Goal: Communication & Community: Answer question/provide support

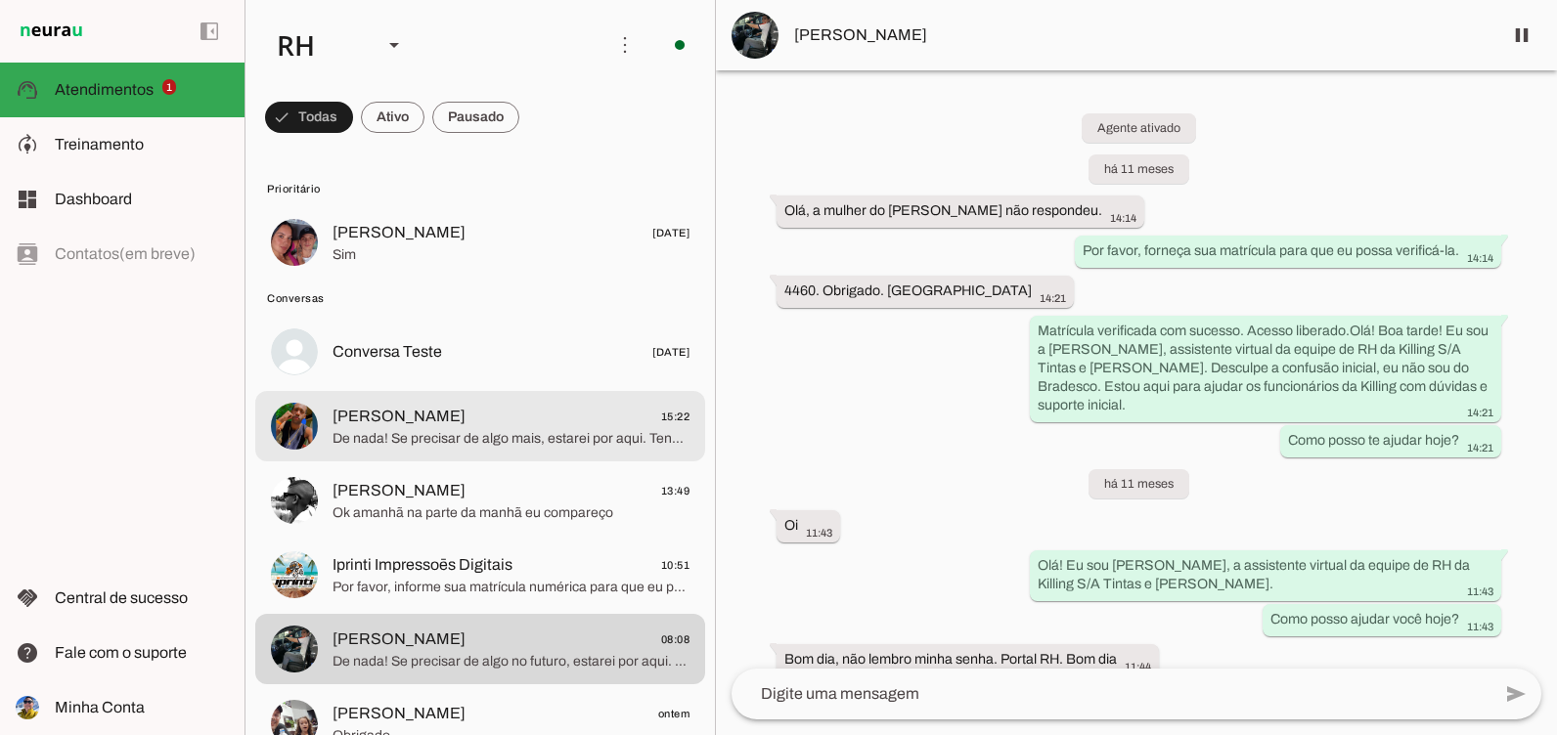
click at [504, 455] on md-item "[PERSON_NAME] 15:22 De nada! Se precisar de algo mais, estarei por aqui. Tenha …" at bounding box center [480, 426] width 450 height 70
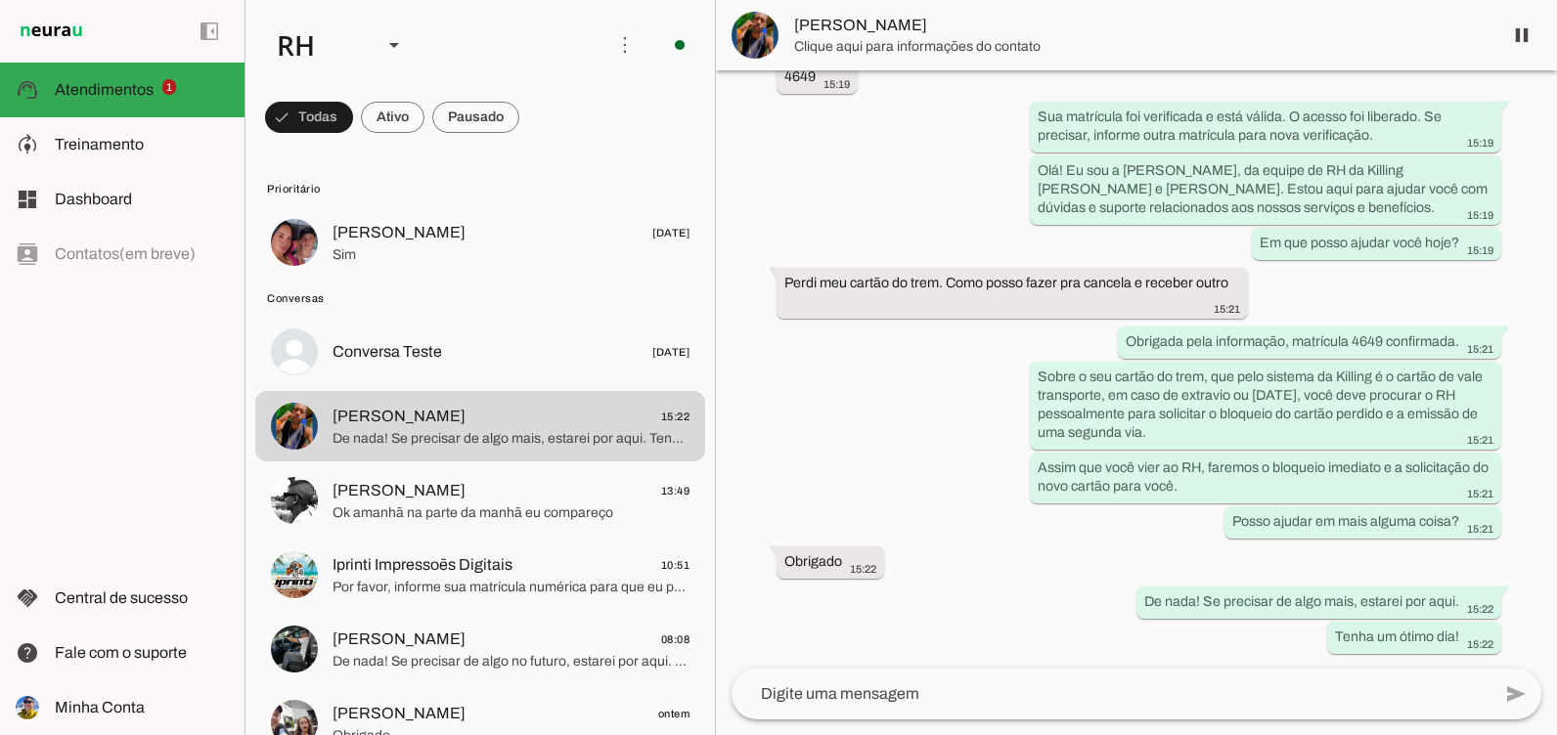
scroll to position [170, 0]
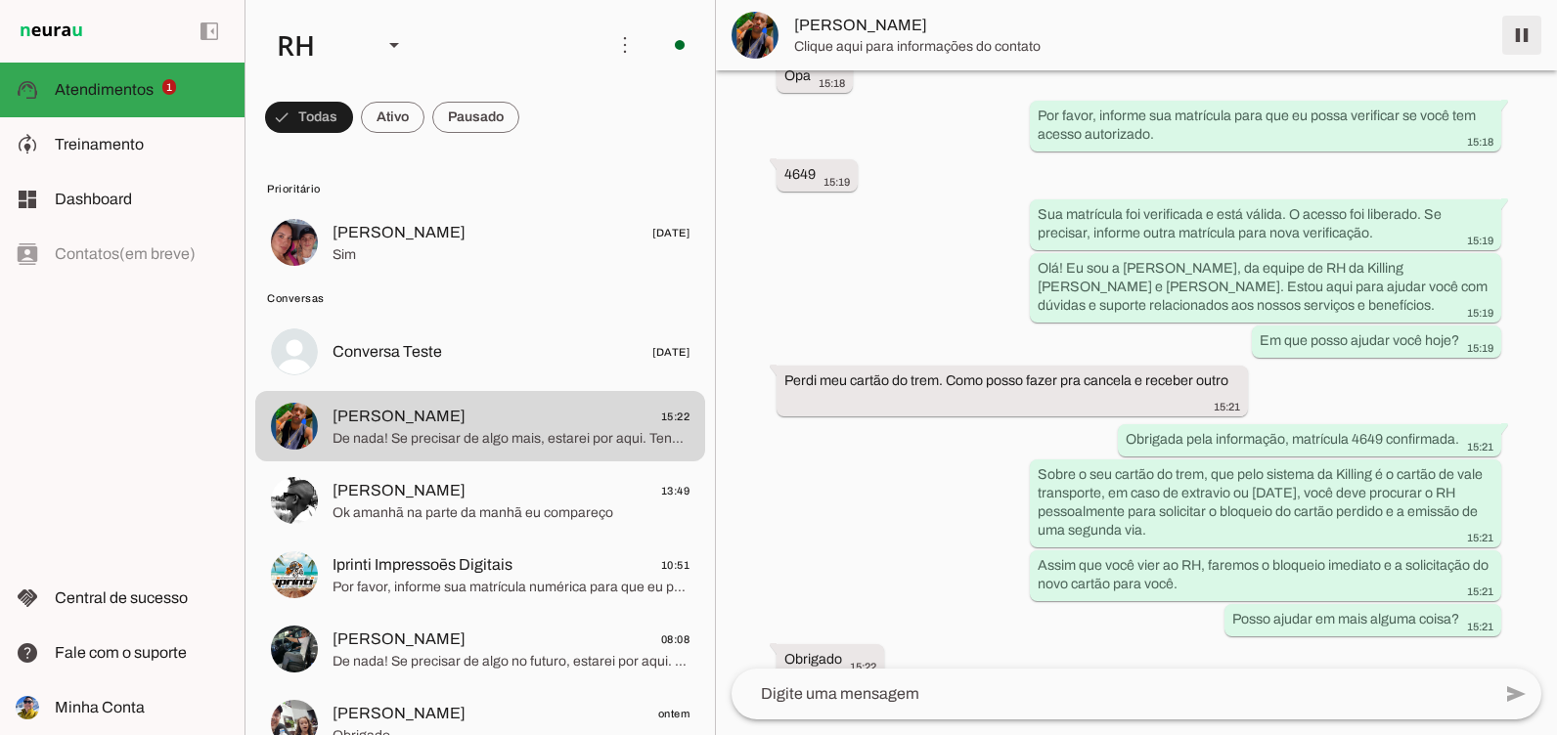
click at [1521, 30] on span at bounding box center [1521, 35] width 47 height 47
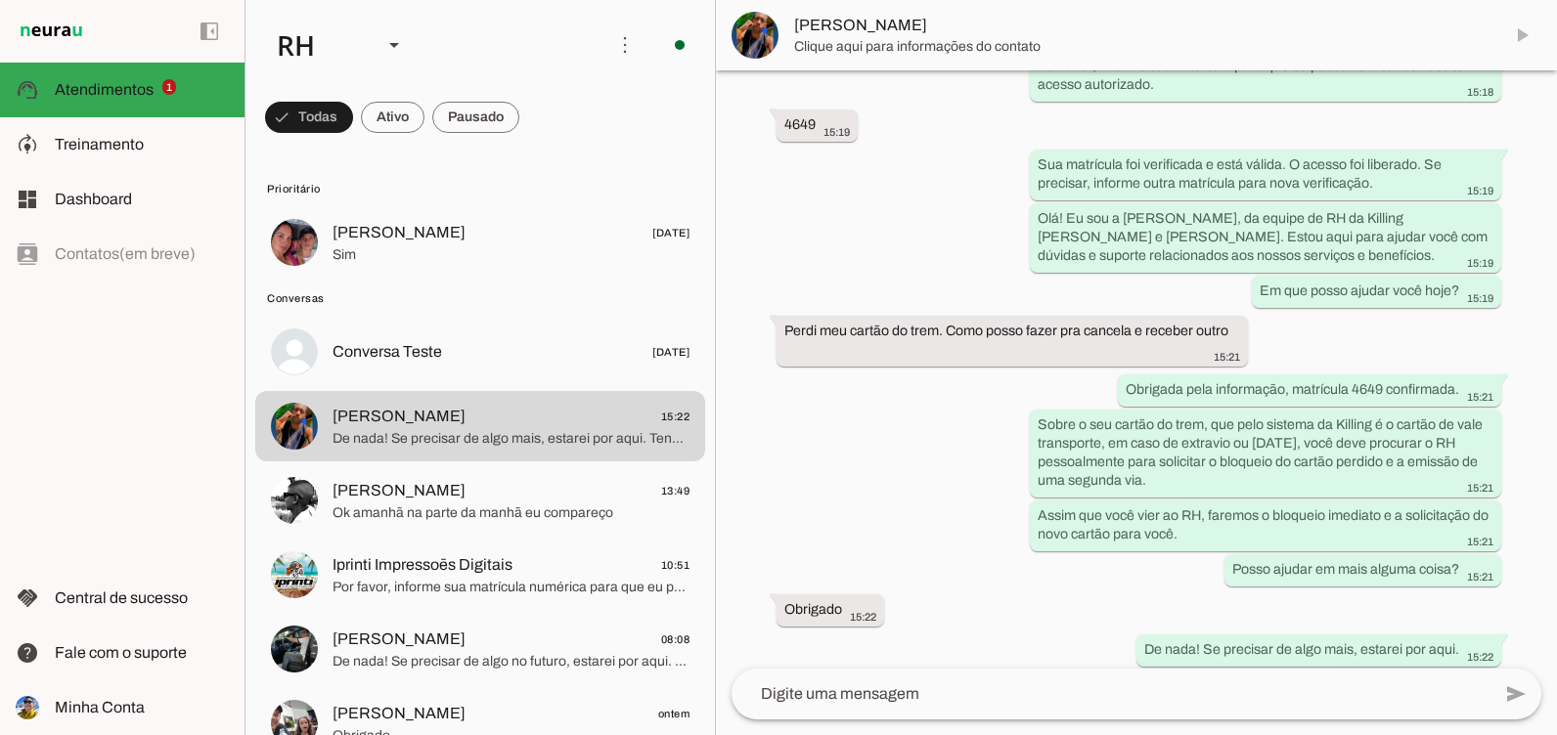
scroll to position [355, 0]
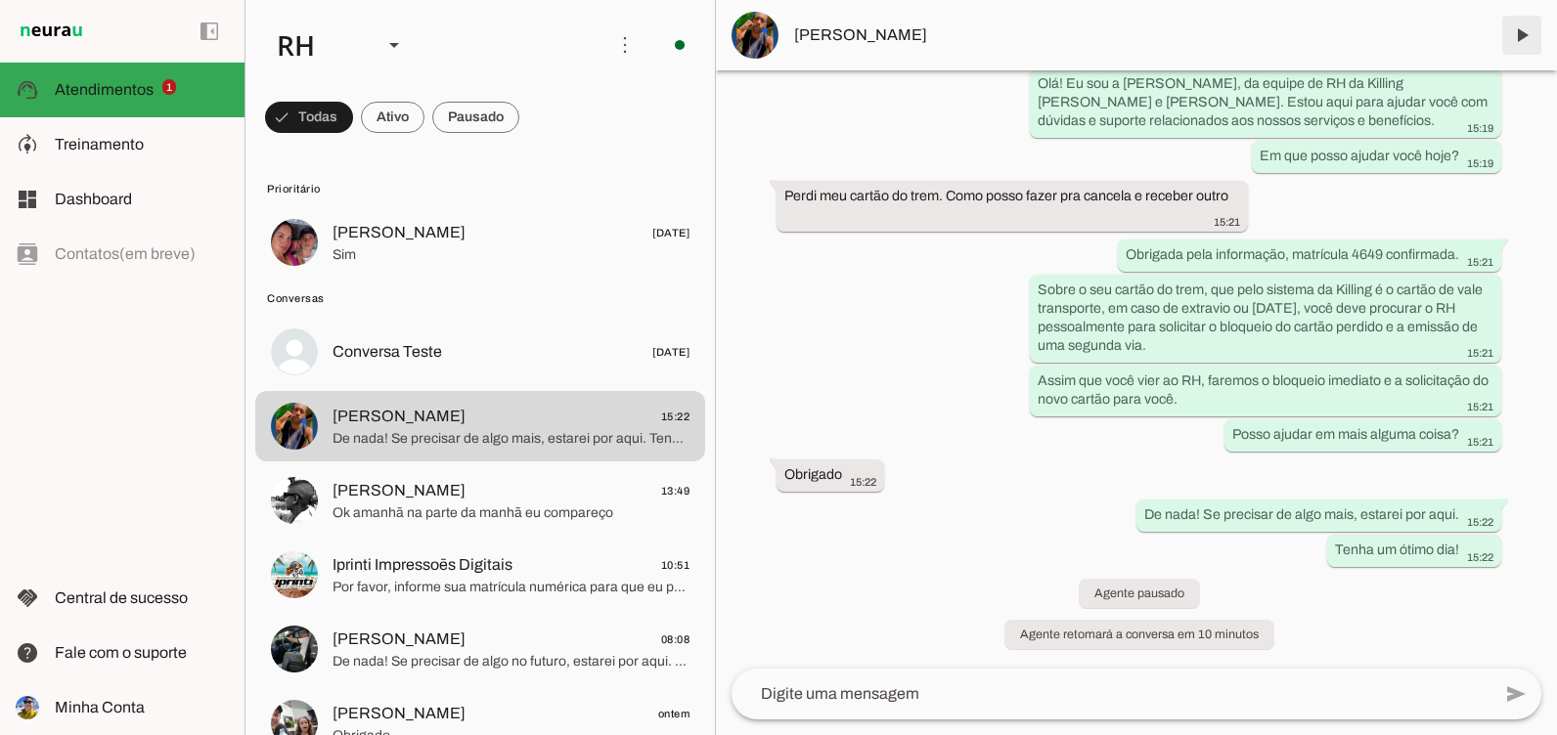
click at [1506, 41] on span at bounding box center [1521, 35] width 47 height 47
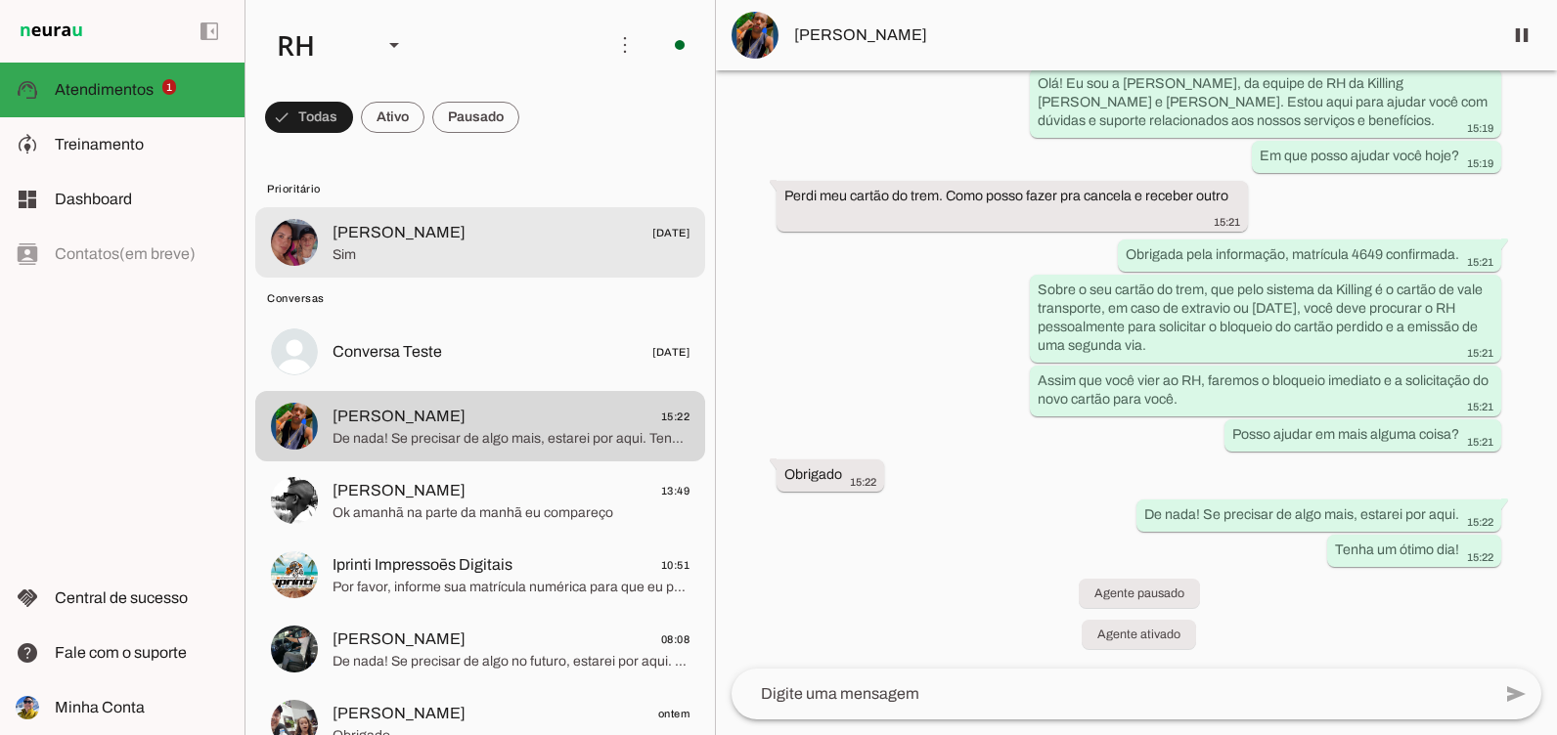
click at [485, 225] on span "[PERSON_NAME] [DATE]" at bounding box center [510, 233] width 357 height 24
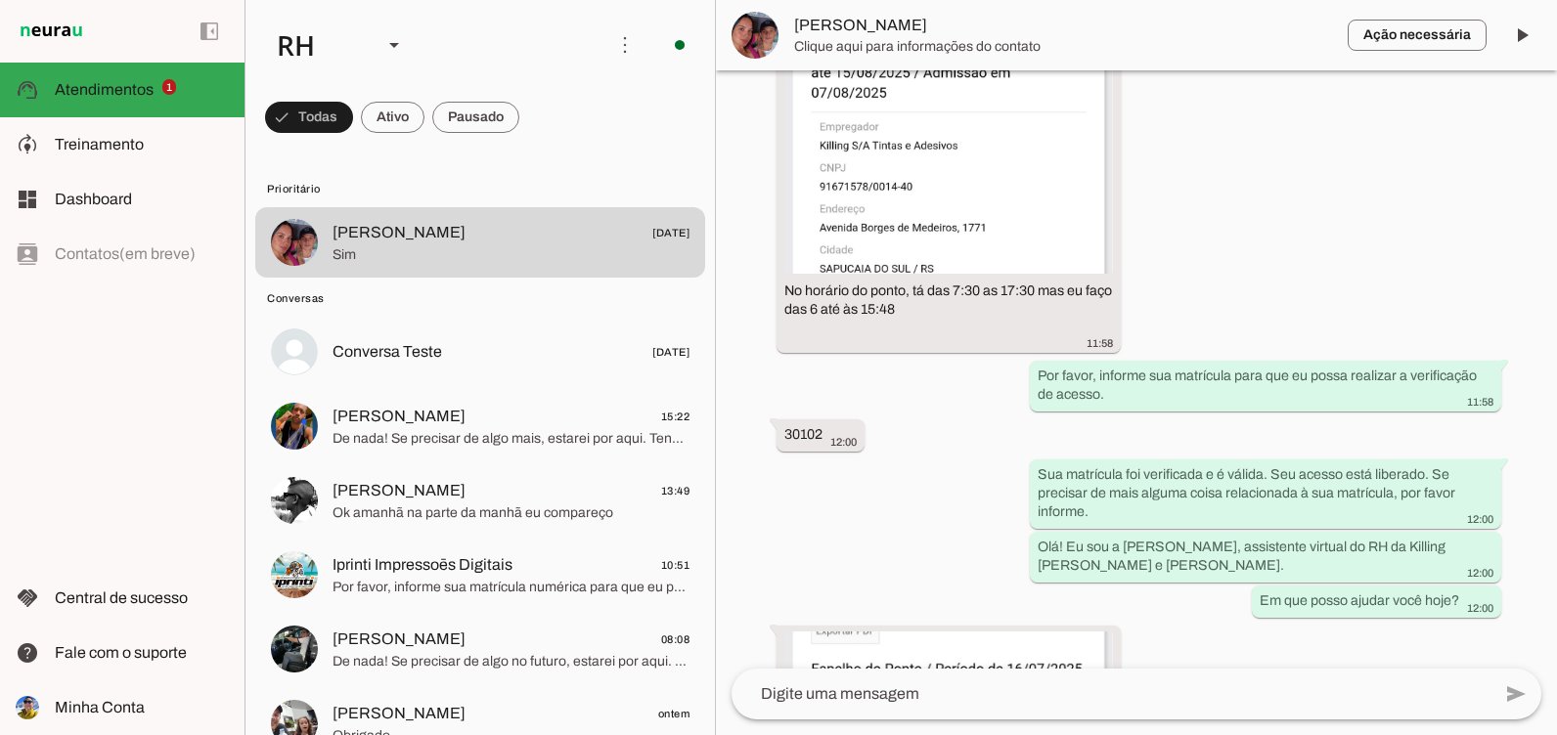
scroll to position [5547, 0]
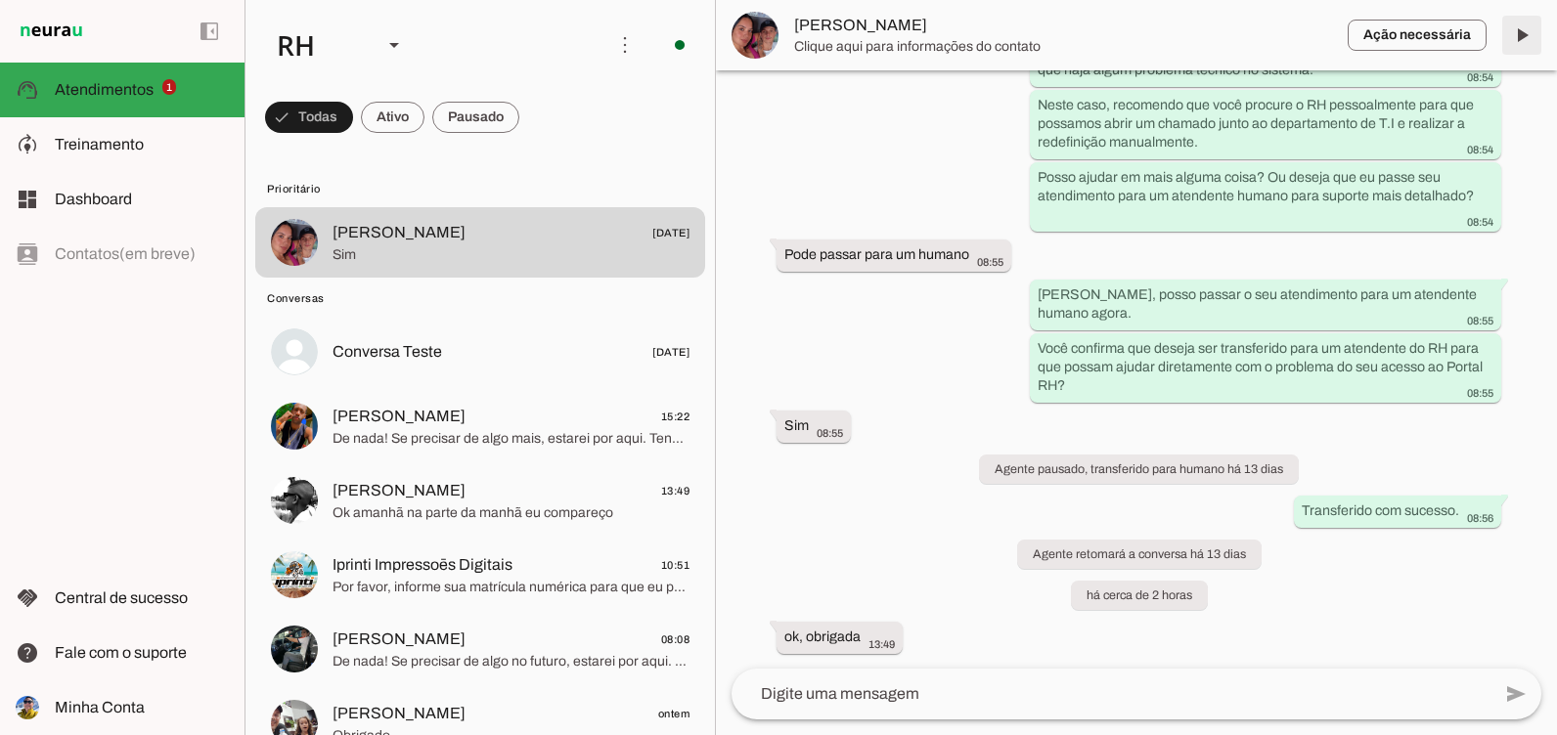
click at [1523, 39] on span at bounding box center [1521, 35] width 47 height 47
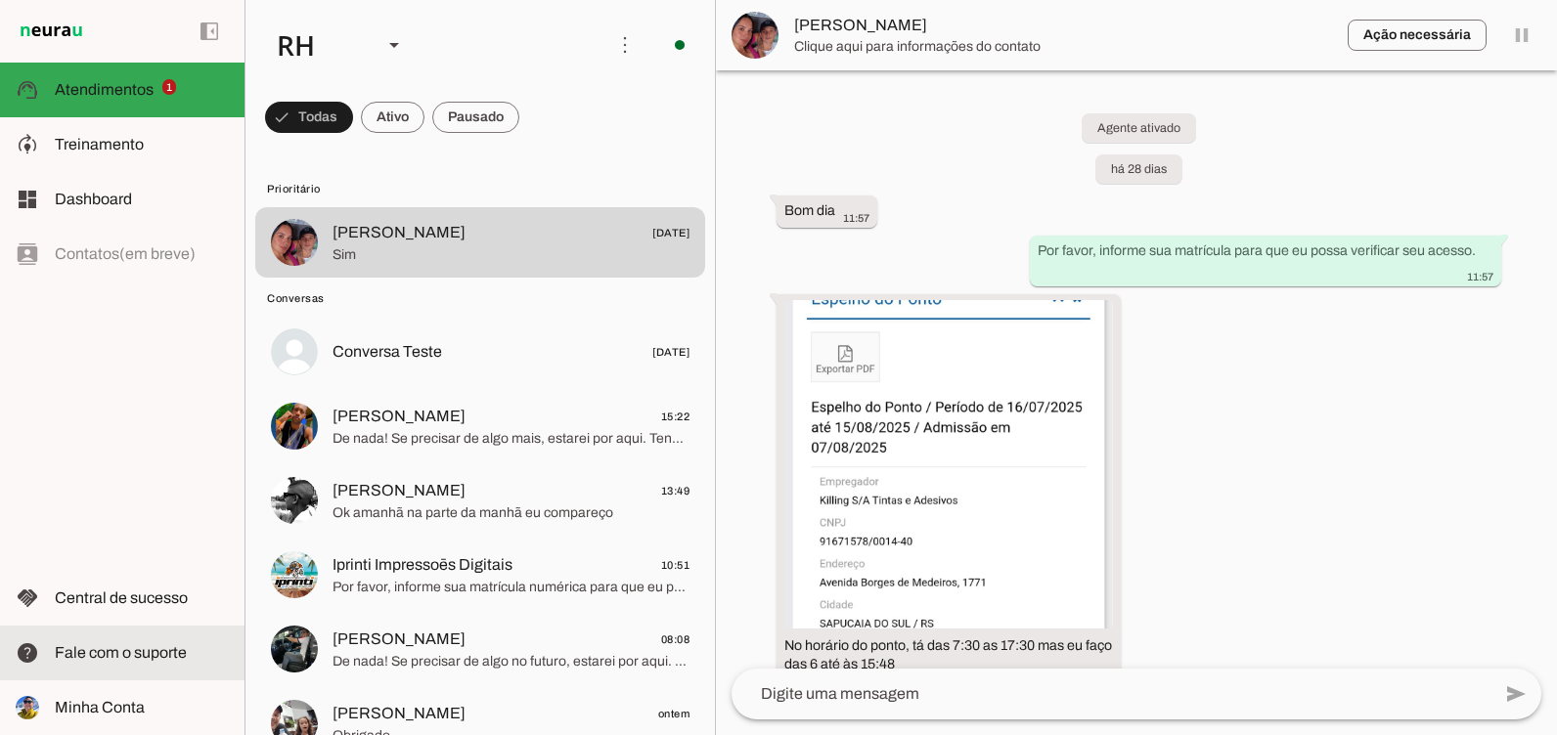
click at [463, 465] on md-item "[PERSON_NAME] 13:49 Ok amanhã na parte da manhã eu compareço" at bounding box center [480, 500] width 450 height 70
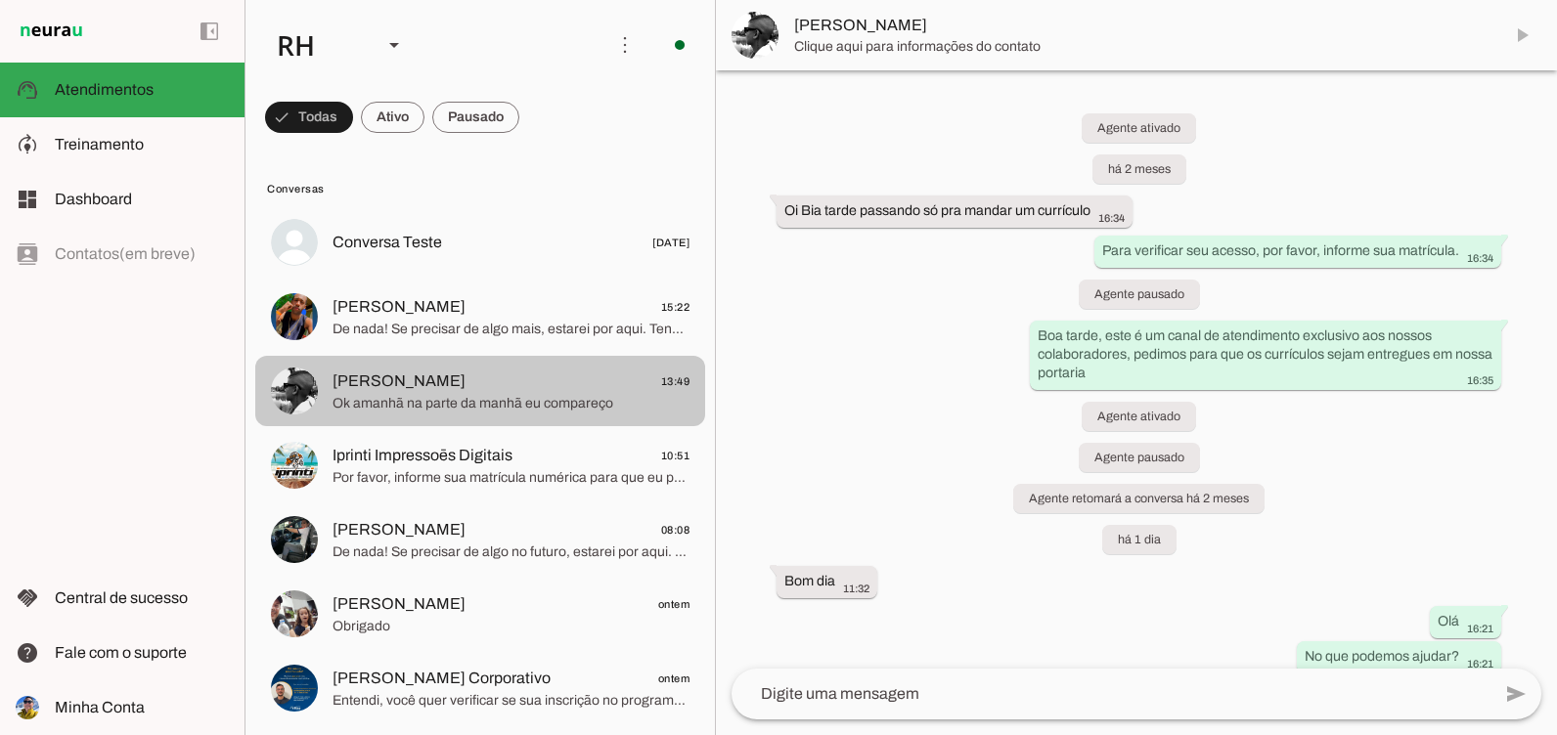
scroll to position [421, 0]
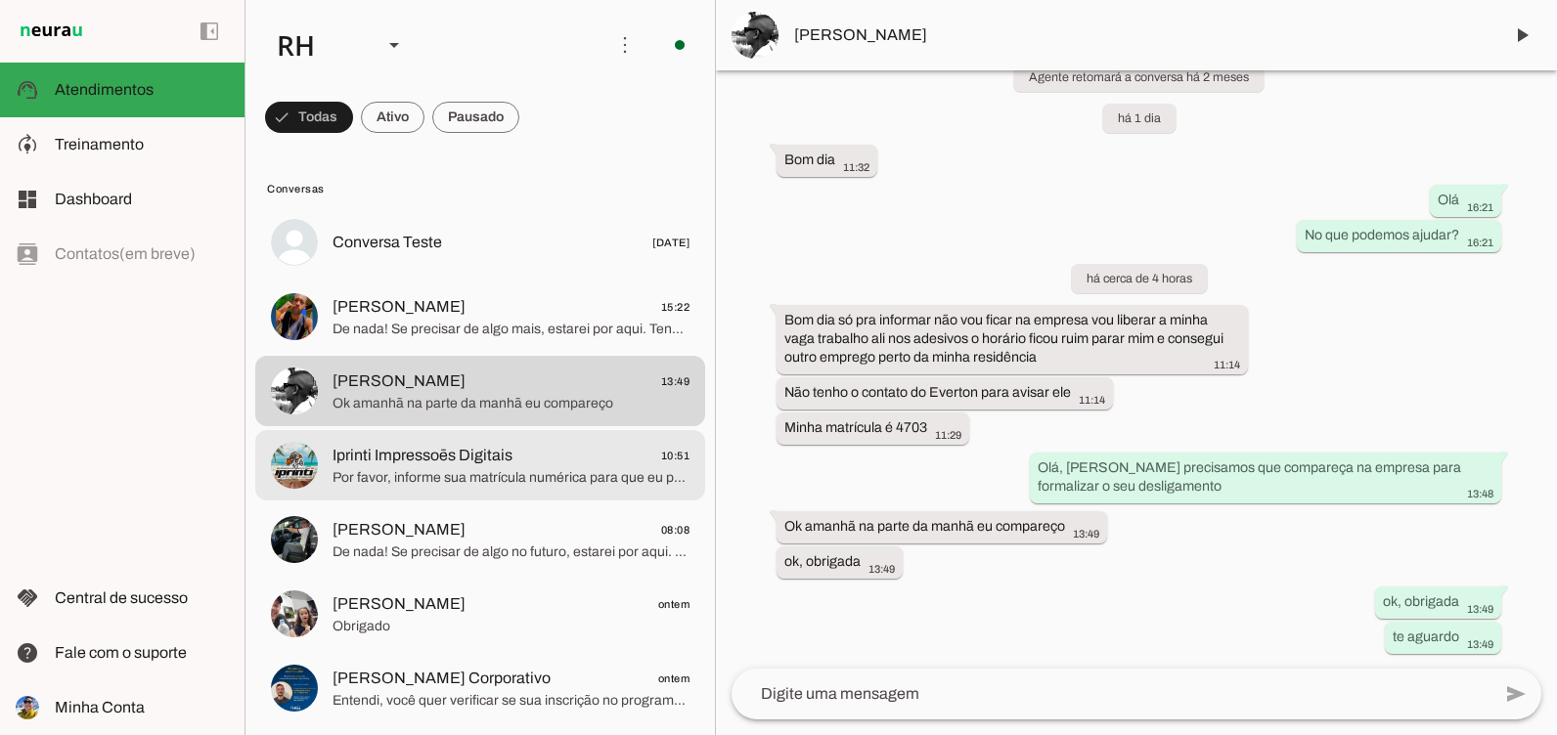
click at [378, 475] on span "Por favor, informe sua matrícula numérica para que eu possa verificar seu acess…" at bounding box center [510, 478] width 357 height 20
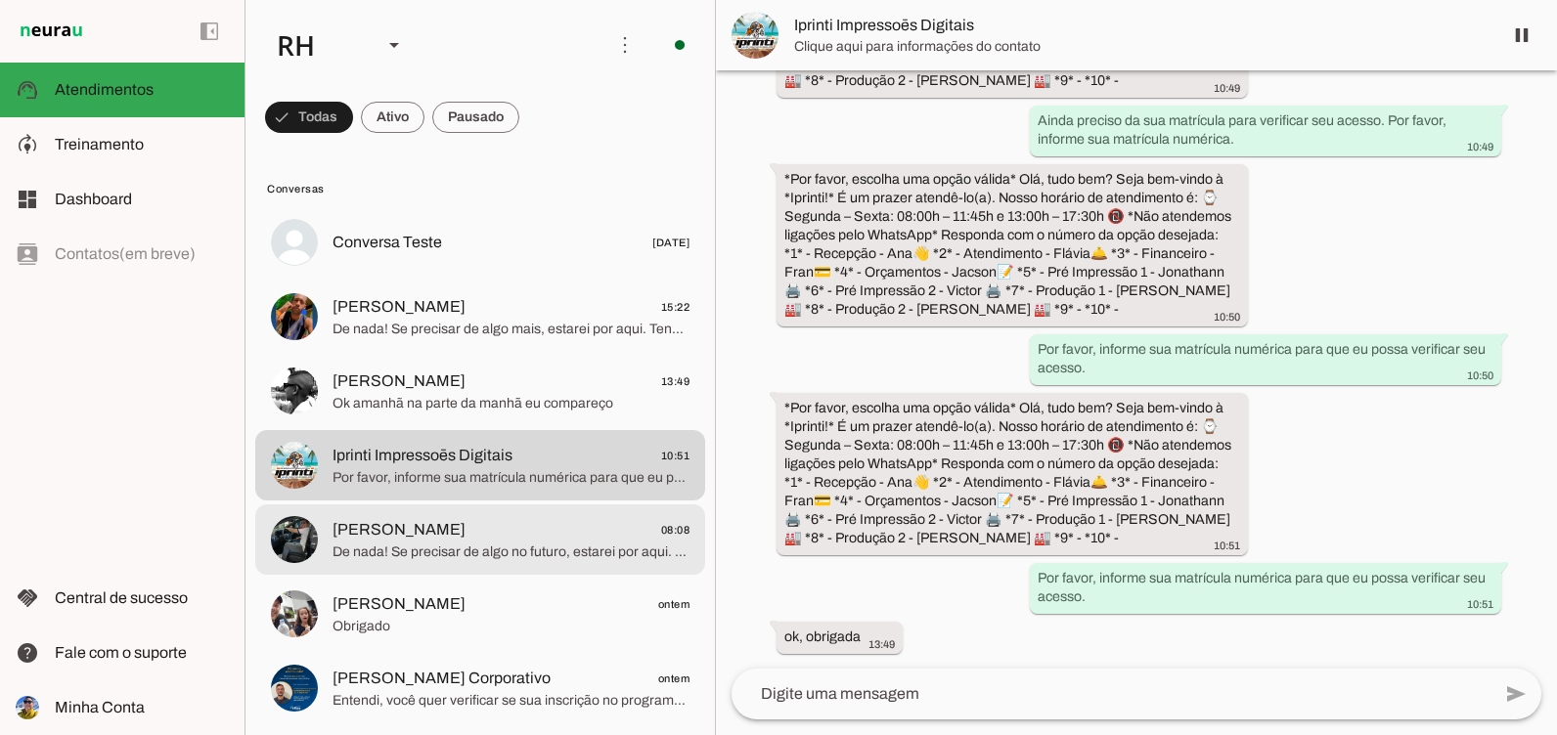
click at [361, 555] on span "De nada! Se precisar de algo no futuro, estarei por aqui. Tenha um excelente di…" at bounding box center [510, 553] width 357 height 20
click at [361, 617] on span "Obrigado" at bounding box center [510, 627] width 357 height 20
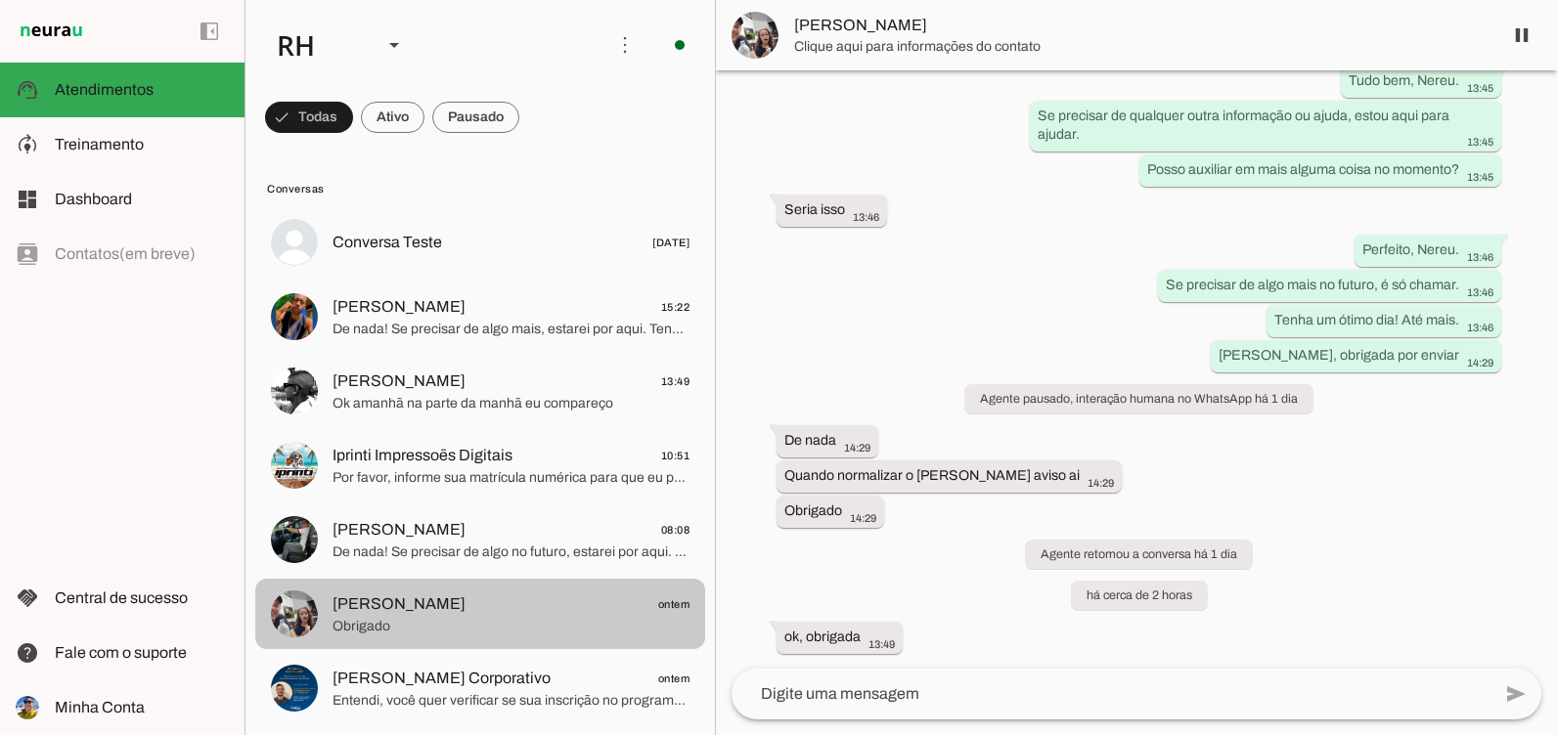
click at [407, 570] on md-item "[PERSON_NAME] 08:08 De nada! Se precisar de algo no futuro, estarei por aqui. T…" at bounding box center [480, 540] width 450 height 70
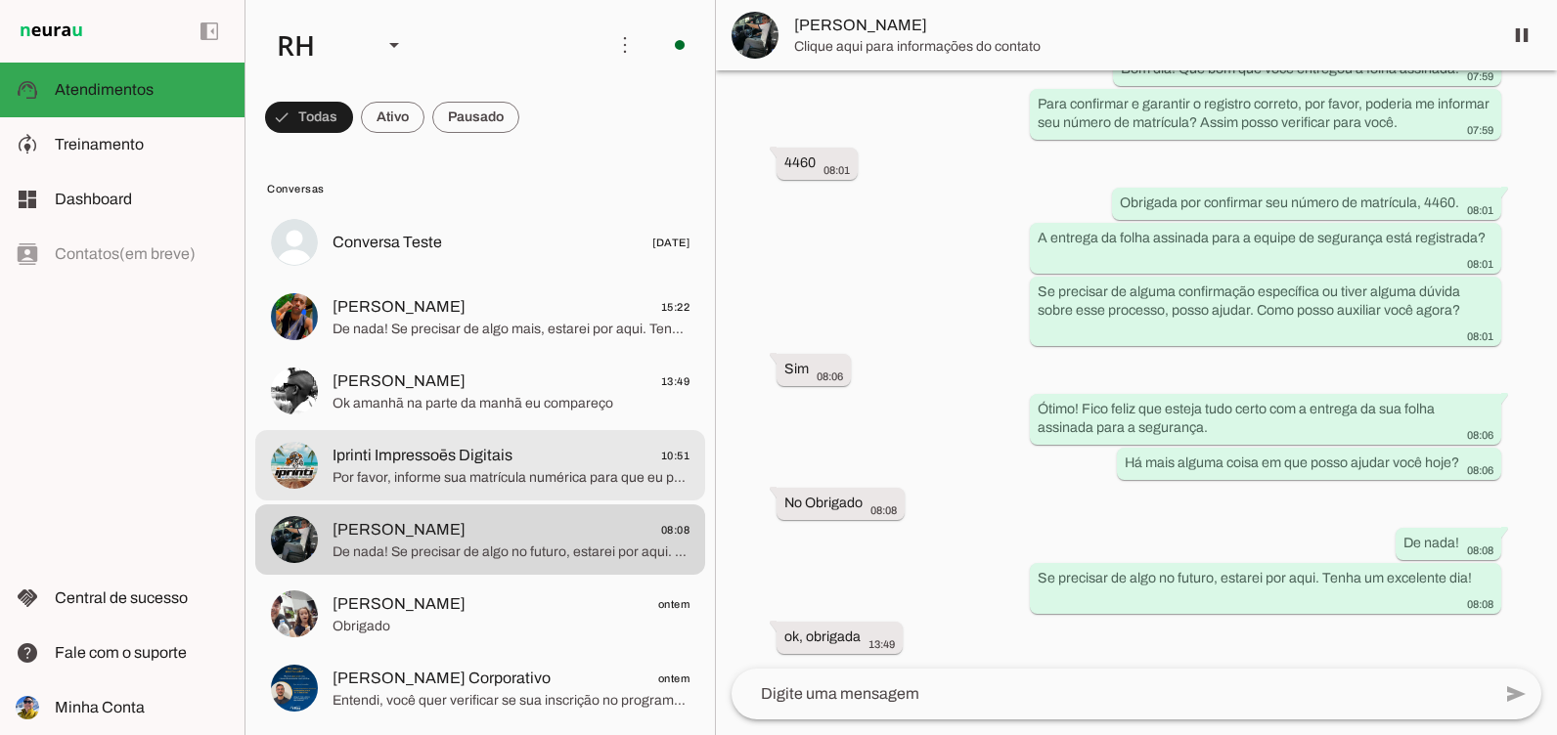
click at [426, 490] on md-item "Iprinti Impressoēs Digitais 10:51 Por favor, informe sua matrícula numérica par…" at bounding box center [480, 465] width 450 height 70
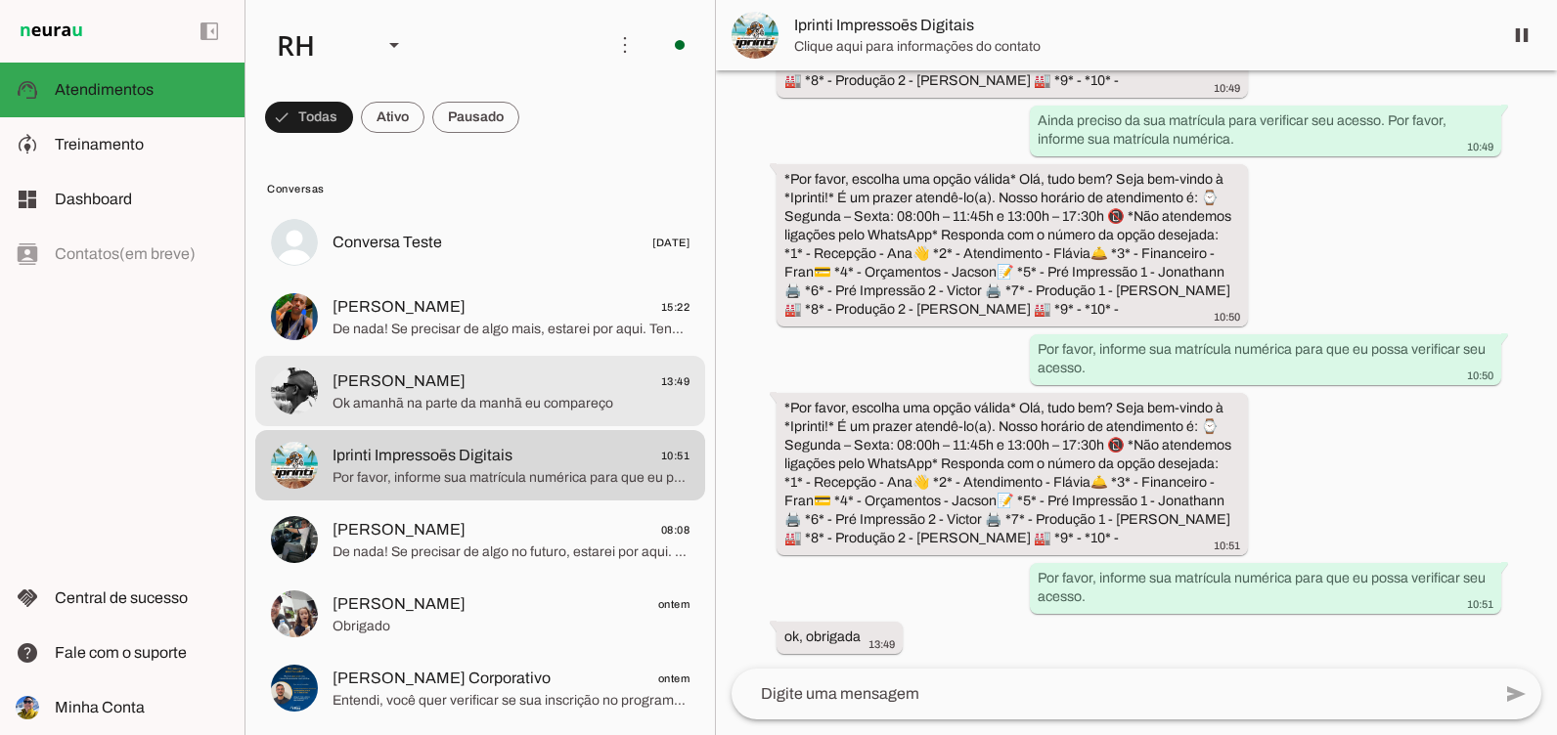
scroll to position [2721, 0]
click at [428, 424] on md-item "[PERSON_NAME] 13:49 Ok amanhã na parte da manhã eu compareço" at bounding box center [480, 391] width 450 height 70
click at [456, 334] on span "De nada! Se precisar de algo mais, estarei por aqui. Tenha um ótimo dia!" at bounding box center [510, 330] width 357 height 20
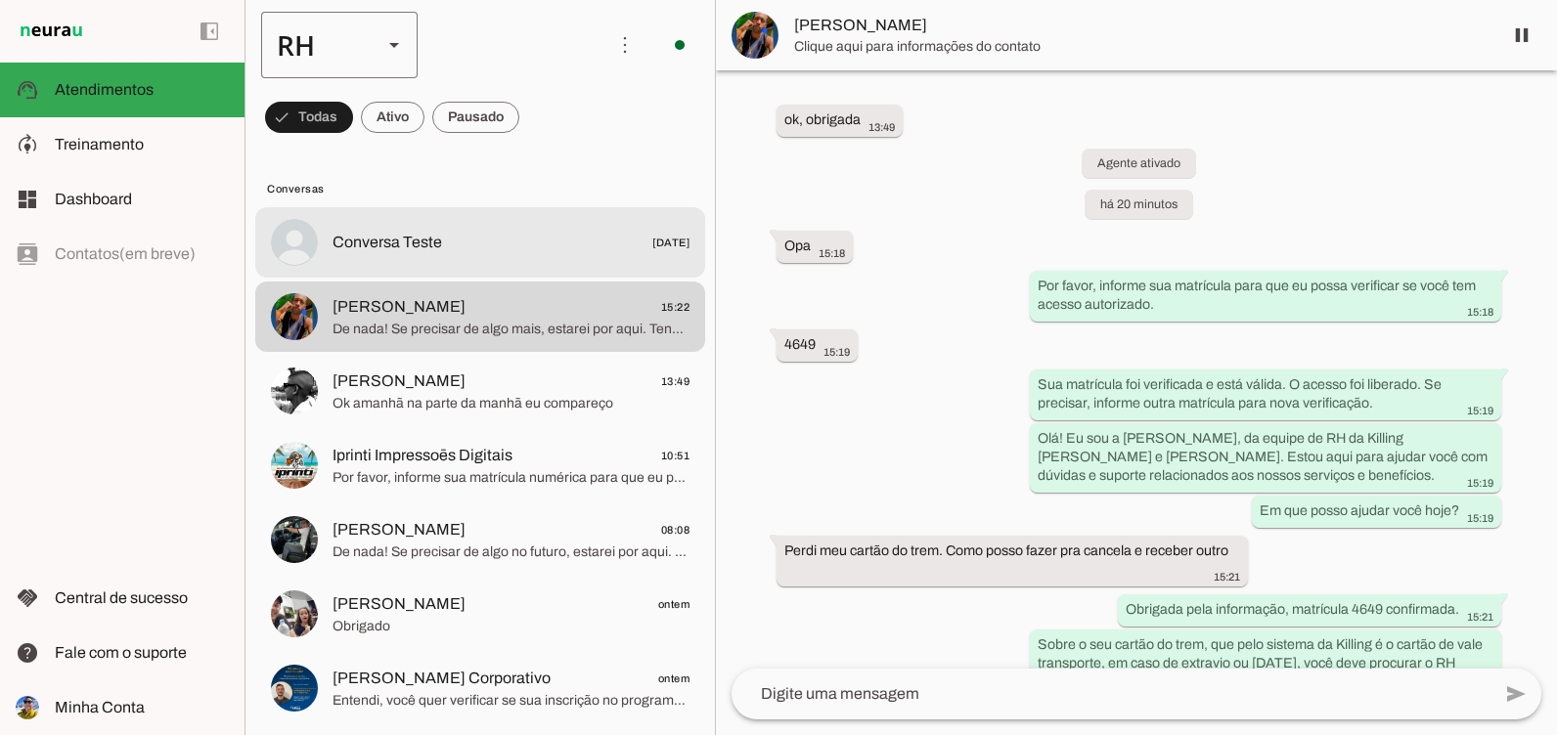
scroll to position [355, 0]
